Goal: Task Accomplishment & Management: Use online tool/utility

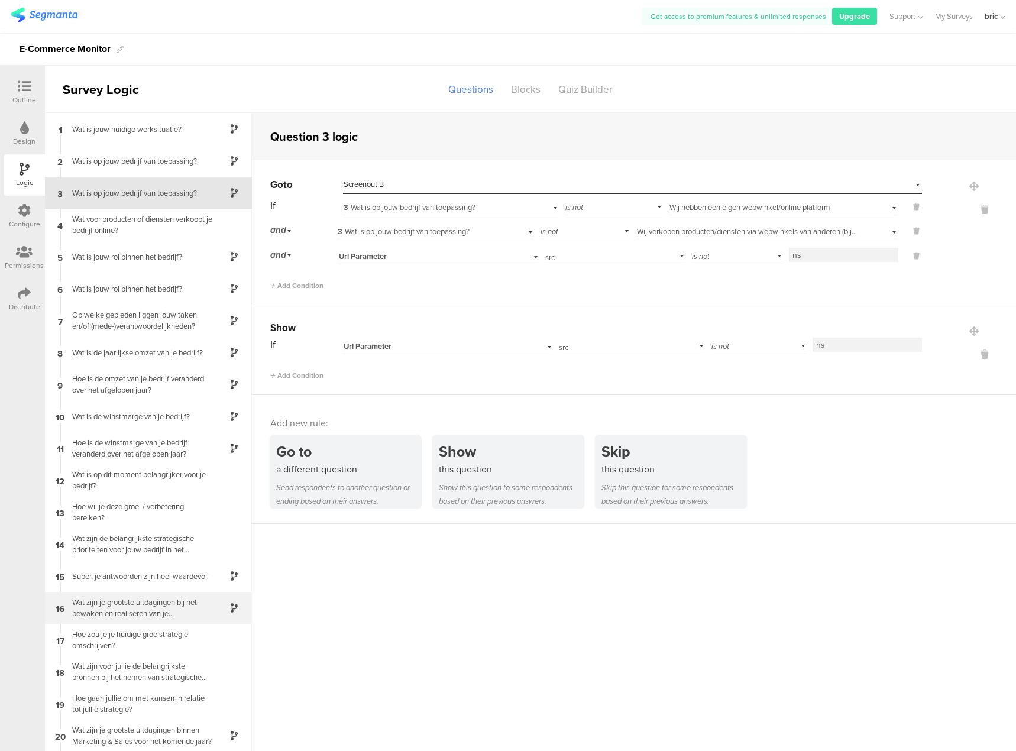
click at [136, 596] on div "16 Wat zijn je grootste uitdagingen bij het bewaken en realiseren van je [PERSO…" at bounding box center [148, 608] width 207 height 32
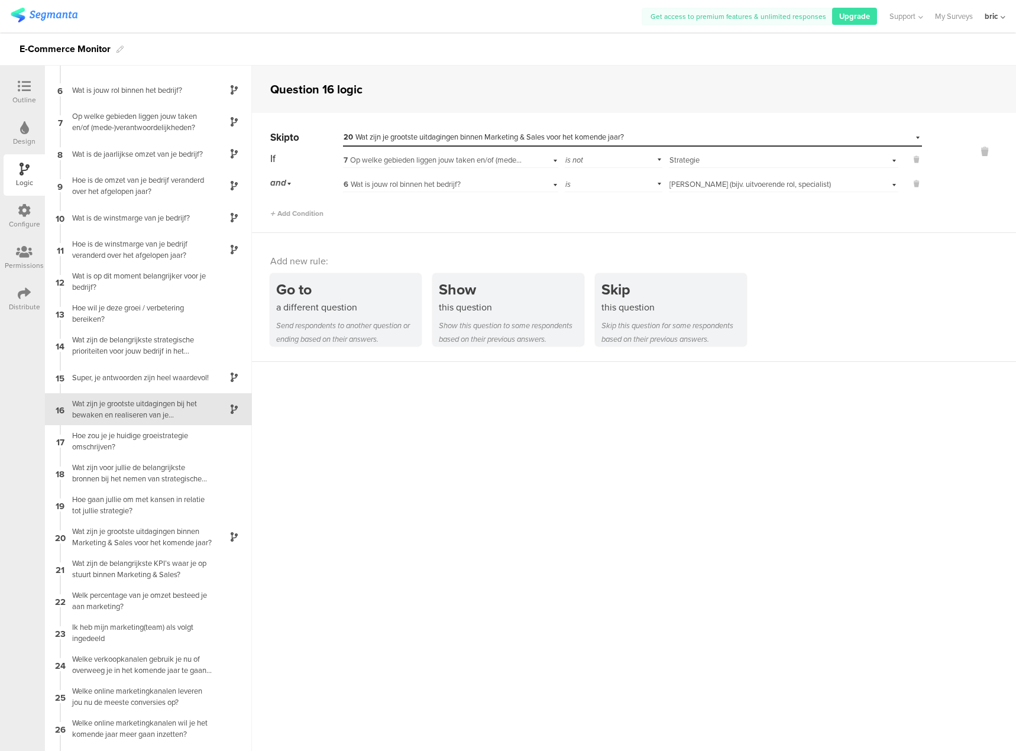
scroll to position [153, 0]
click at [28, 73] on div "Outline" at bounding box center [24, 92] width 41 height 41
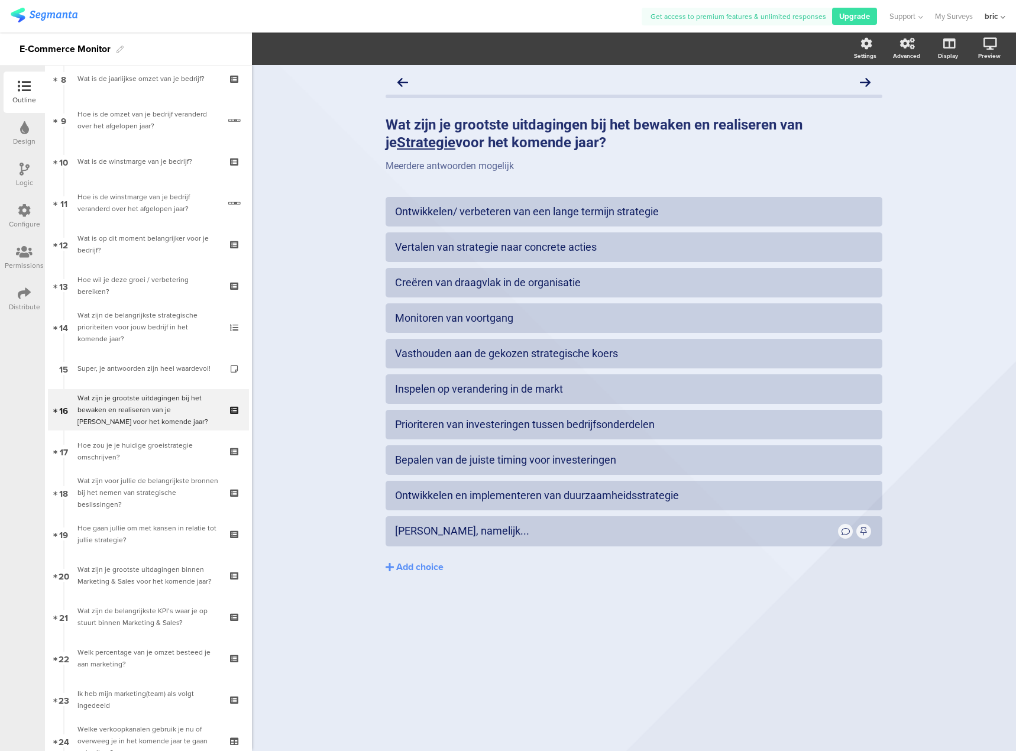
scroll to position [305, 0]
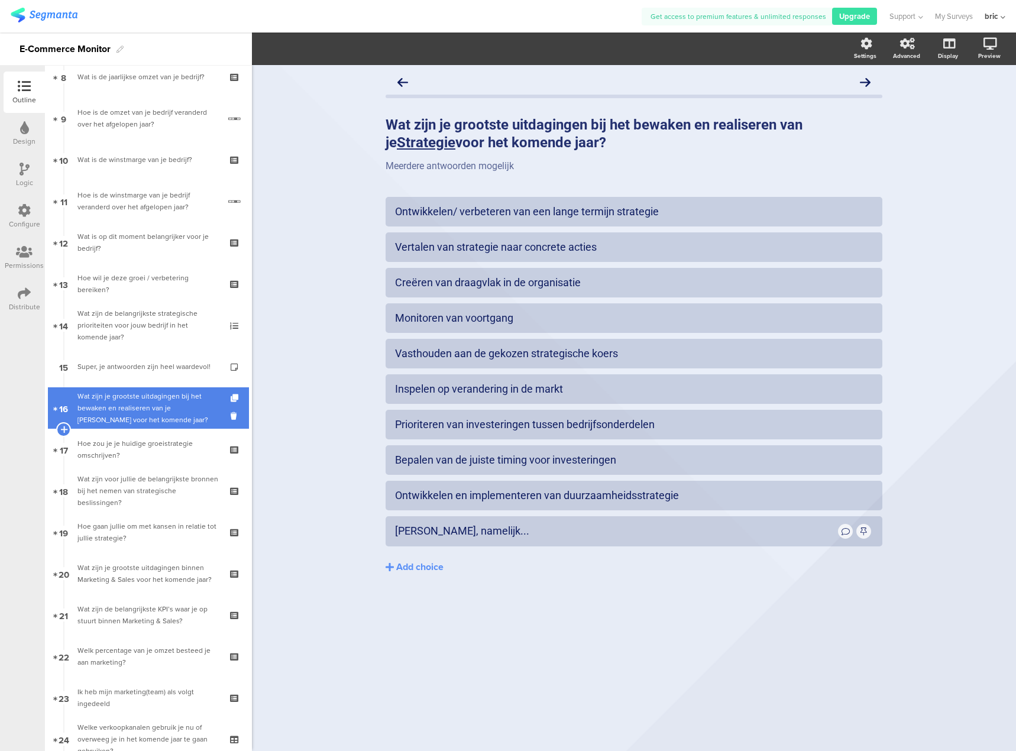
click at [156, 405] on div "Wat zijn je grootste uitdagingen bij het bewaken en realiseren van je [PERSON_N…" at bounding box center [147, 407] width 141 height 35
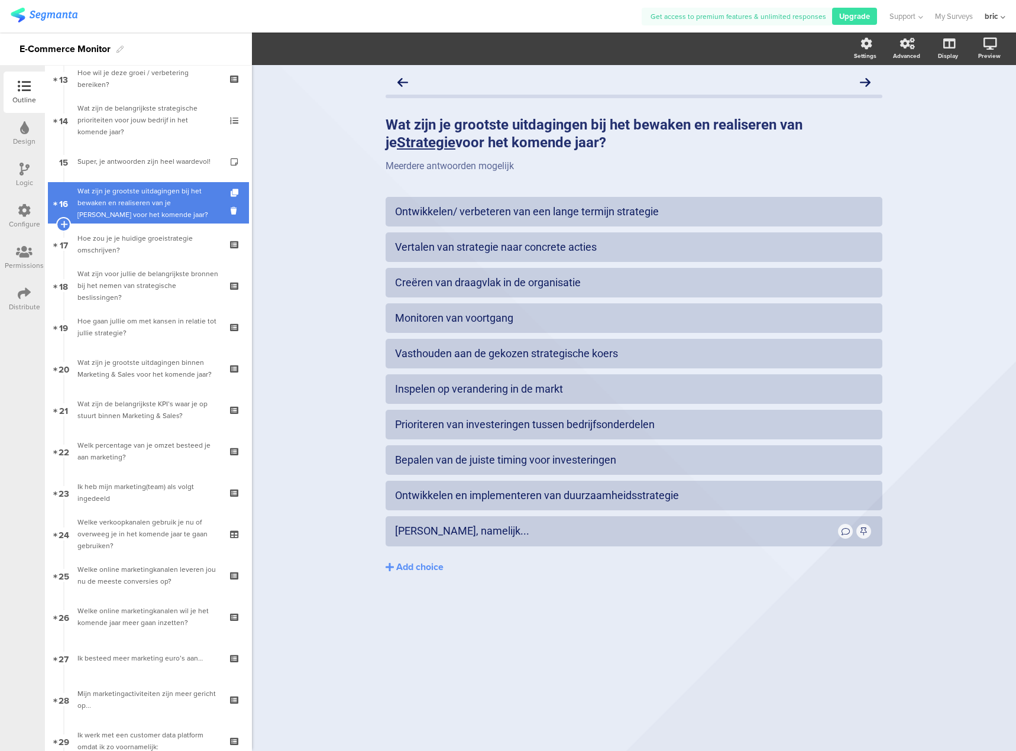
scroll to position [719, 0]
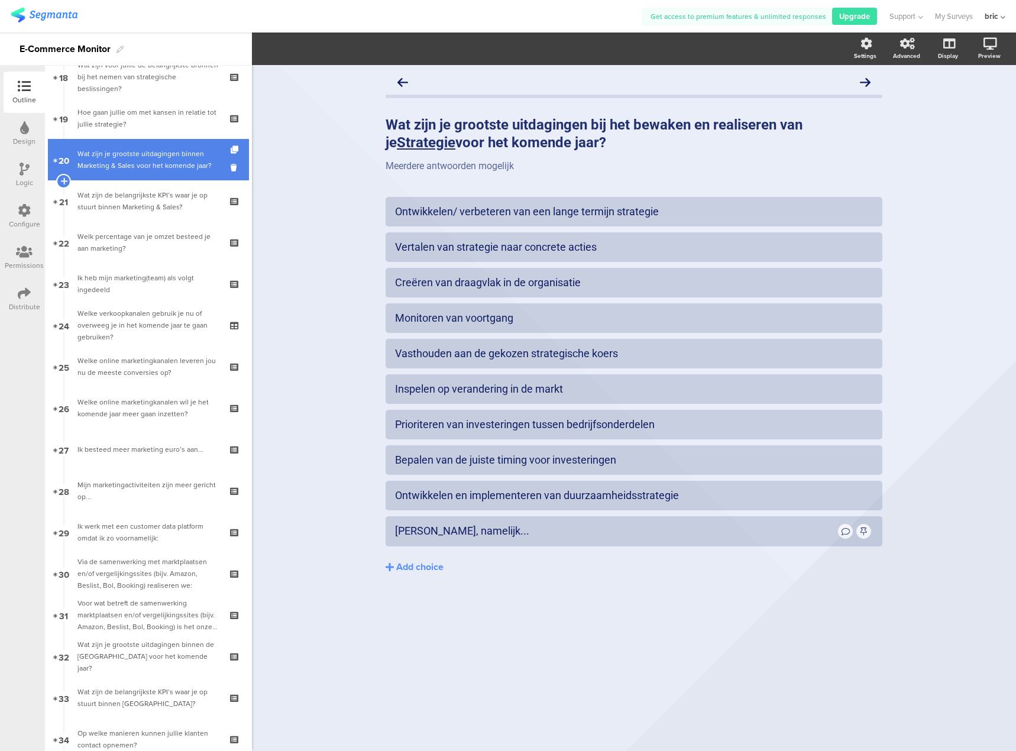
click at [134, 178] on link "20 Wat zijn je grootste uitdagingen binnen Marketing & Sales voor het komende j…" at bounding box center [148, 159] width 201 height 41
